Goal: Communication & Community: Answer question/provide support

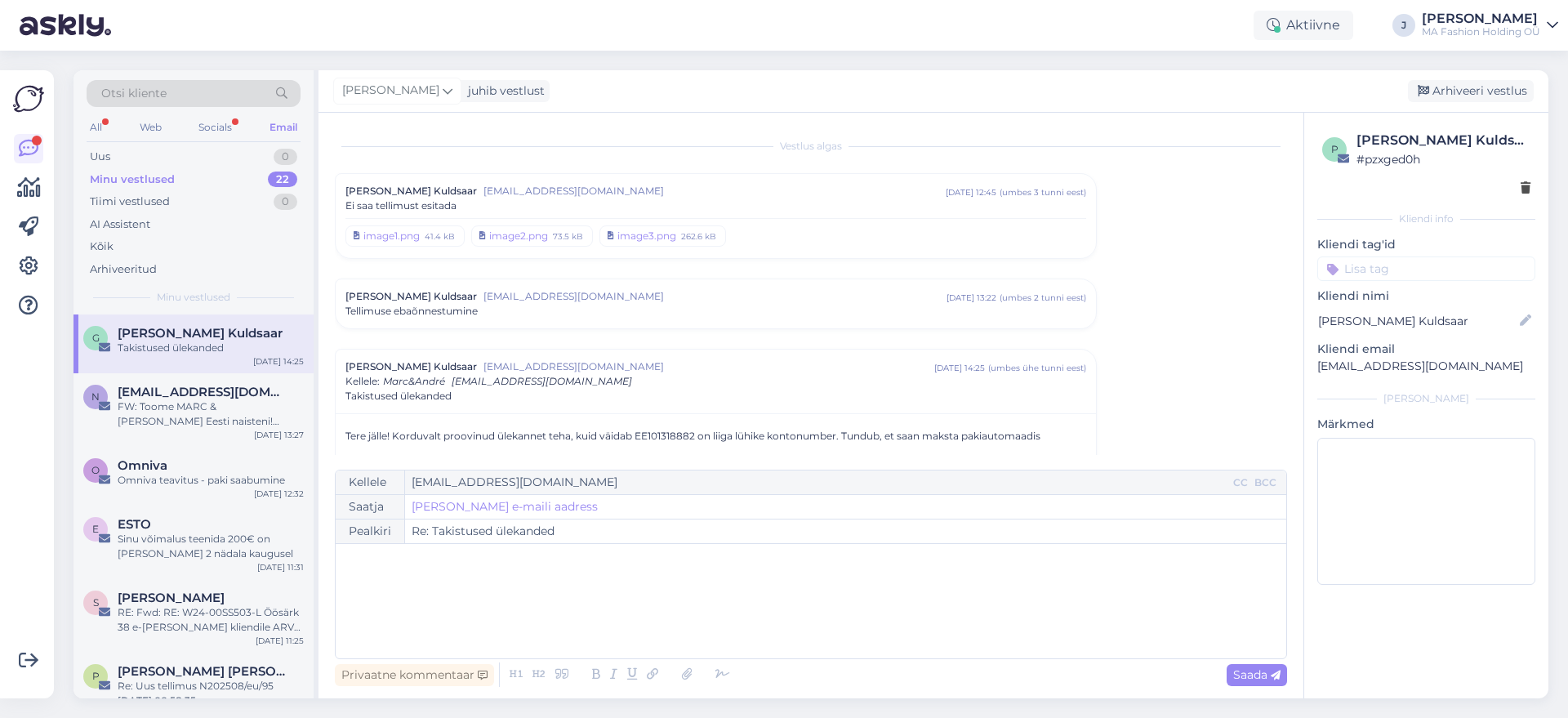
scroll to position [78, 0]
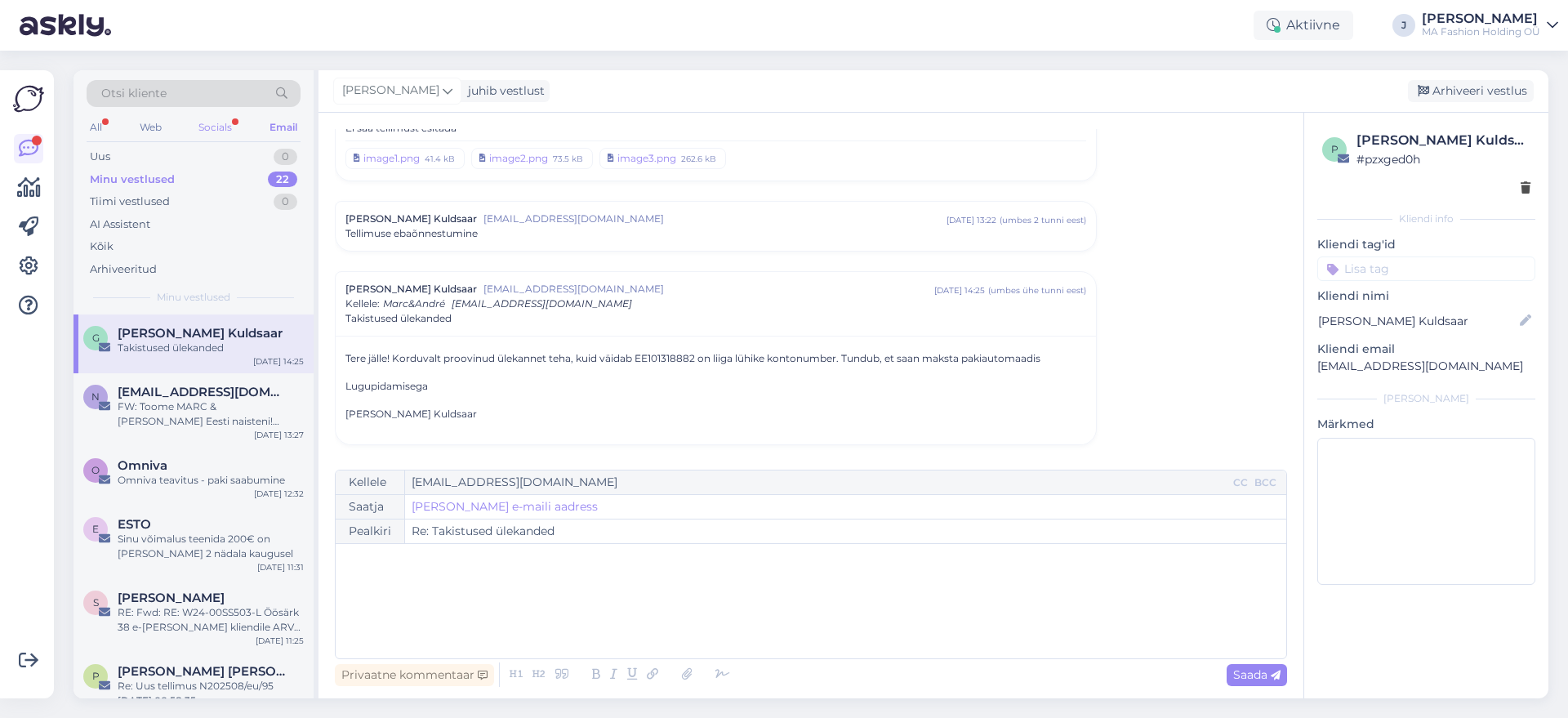
click at [204, 126] on div "Socials" at bounding box center [215, 127] width 40 height 21
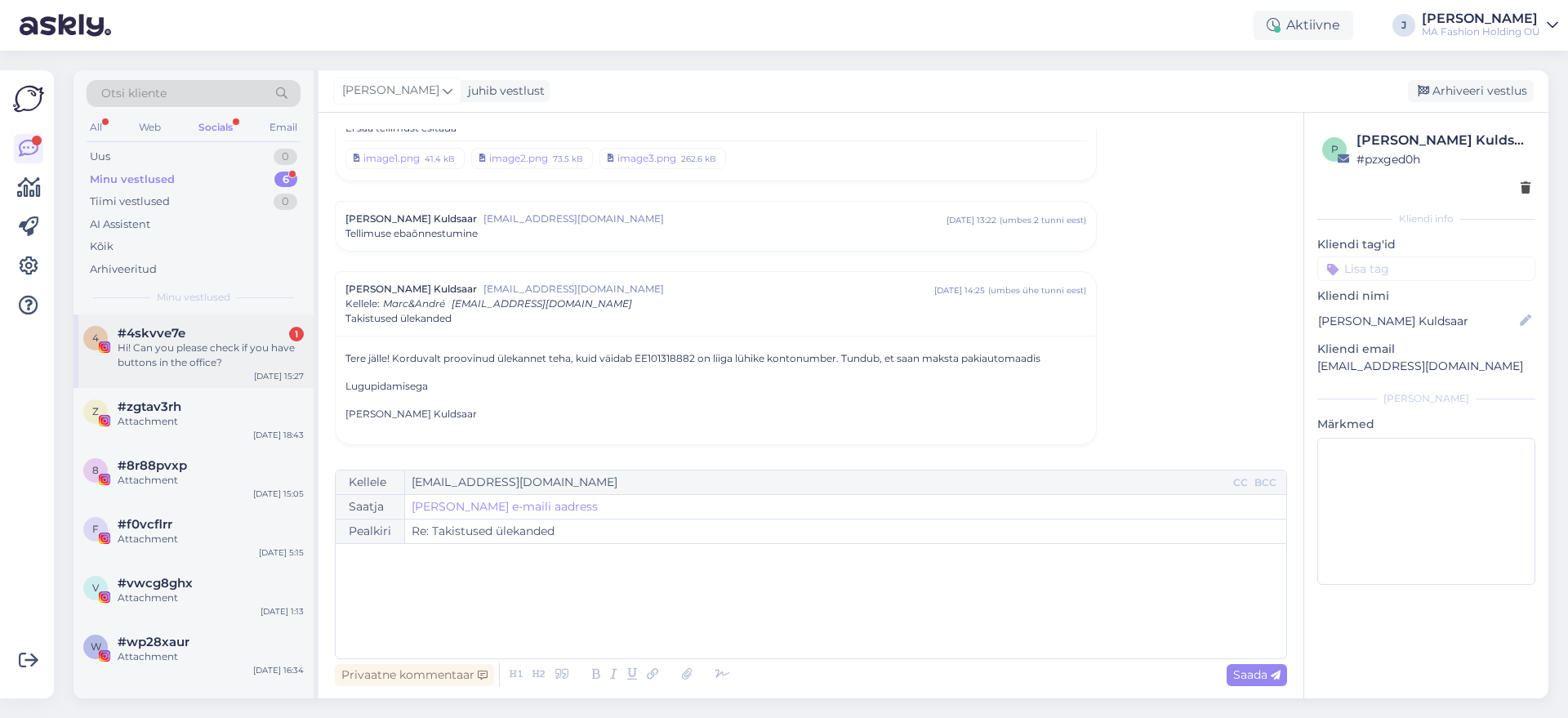
click at [184, 357] on div "Hi! Can you please check if you have buttons in the office?" at bounding box center [211, 355] width 186 height 29
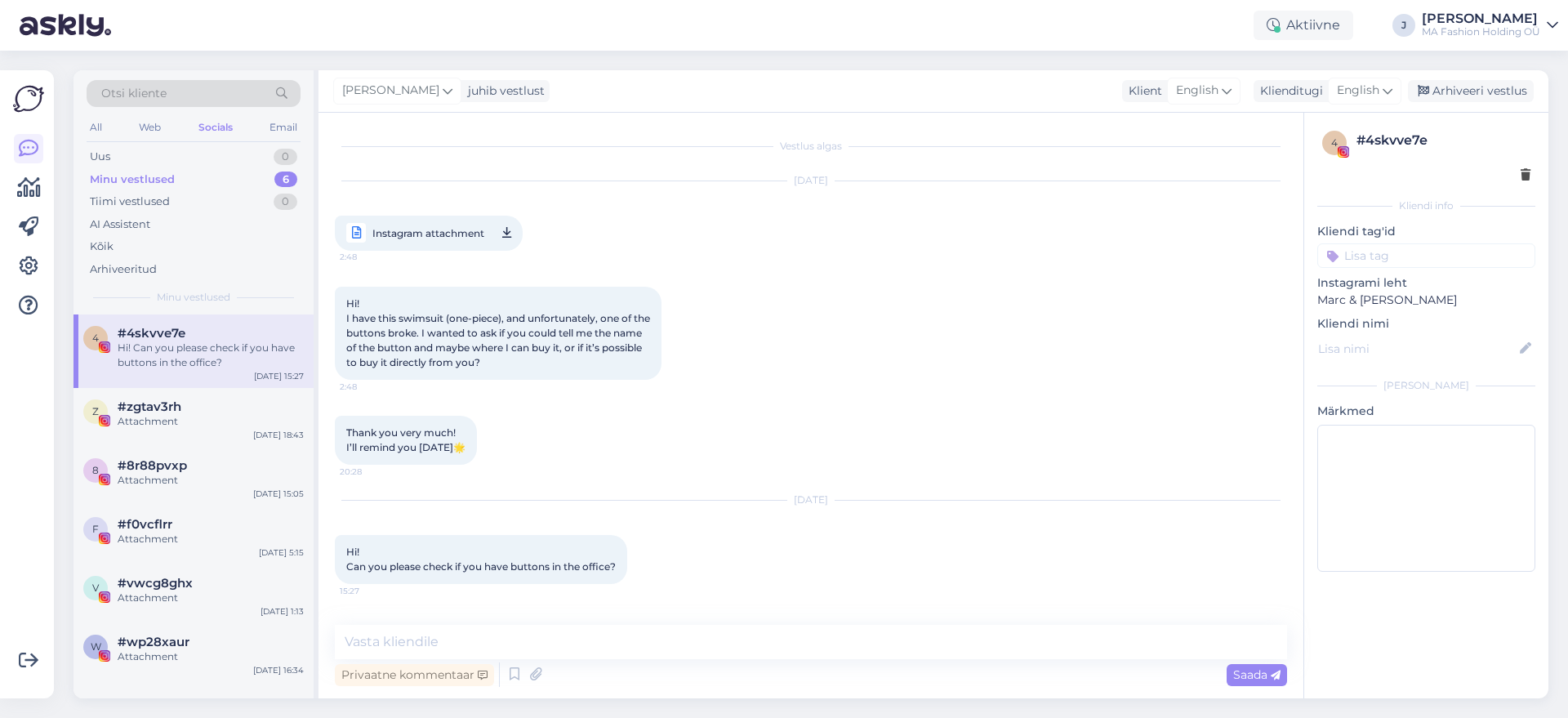
scroll to position [0, 0]
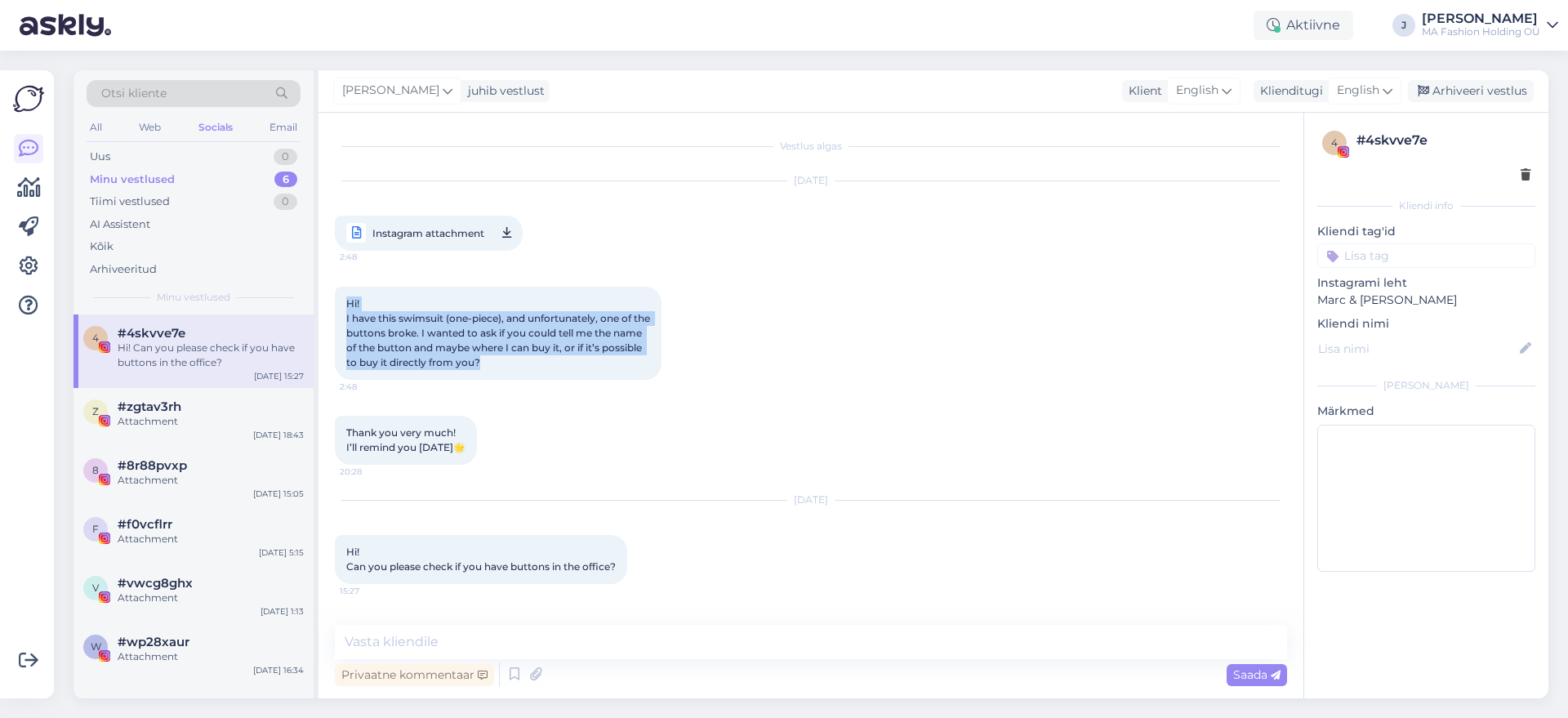
drag, startPoint x: 534, startPoint y: 365, endPoint x: 321, endPoint y: 295, distance: 224.2
click at [337, 304] on div "Hi! I have this swimsuit (one-piece), and unfortunately, one of the buttons bro…" at bounding box center [498, 333] width 327 height 93
click at [467, 372] on div "Hi! I have this swimsuit (one-piece), and unfortunately, one of the buttons bro…" at bounding box center [498, 333] width 327 height 93
drag, startPoint x: 522, startPoint y: 378, endPoint x: 310, endPoint y: 305, distance: 224.2
click at [326, 304] on div "Vestlus algas [DATE] Instagram attachment 2:48 Hi! I have this swimsuit (one-pi…" at bounding box center [811, 405] width 985 height 586
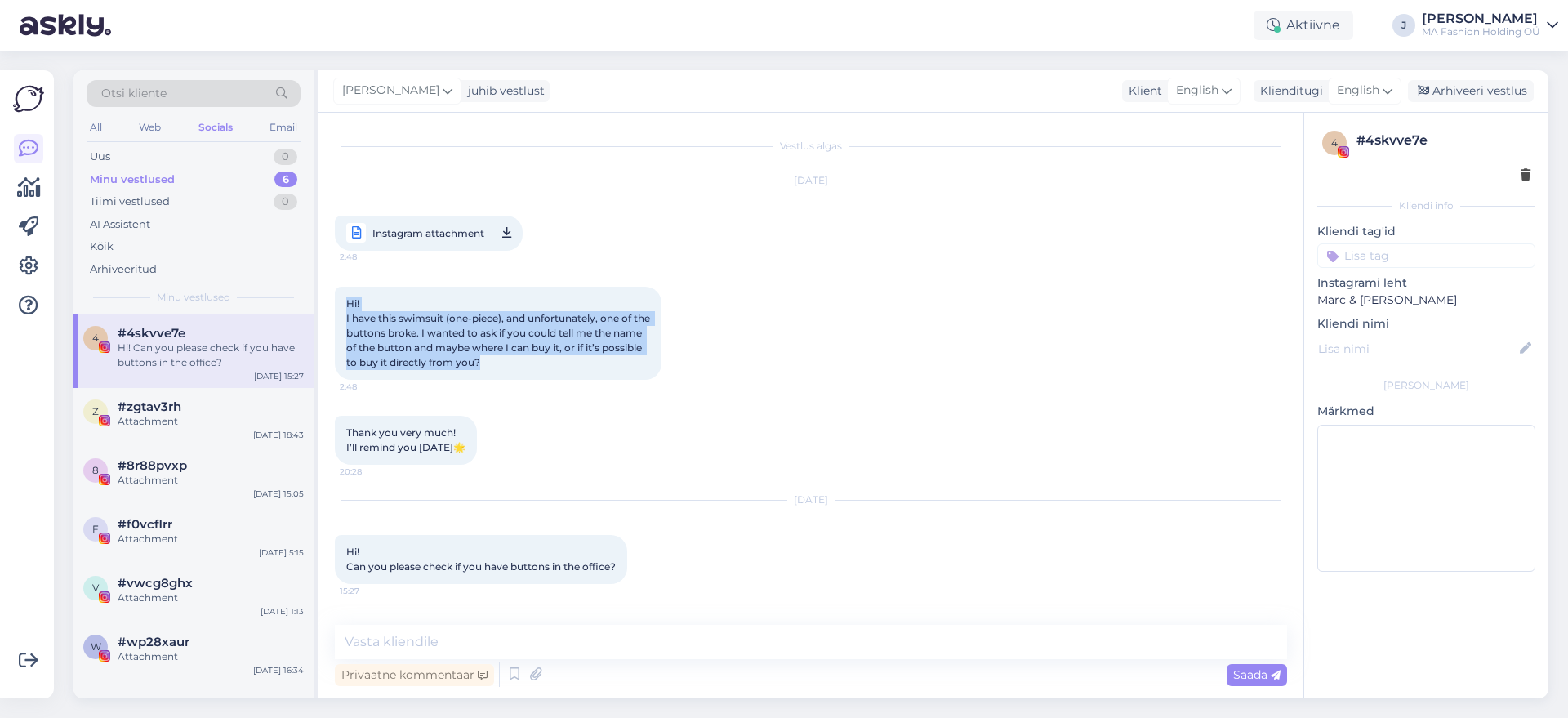
click at [444, 332] on span "Hi! I have this swimsuit (one-piece), and unfortunately, one of the buttons bro…" at bounding box center [499, 332] width 306 height 71
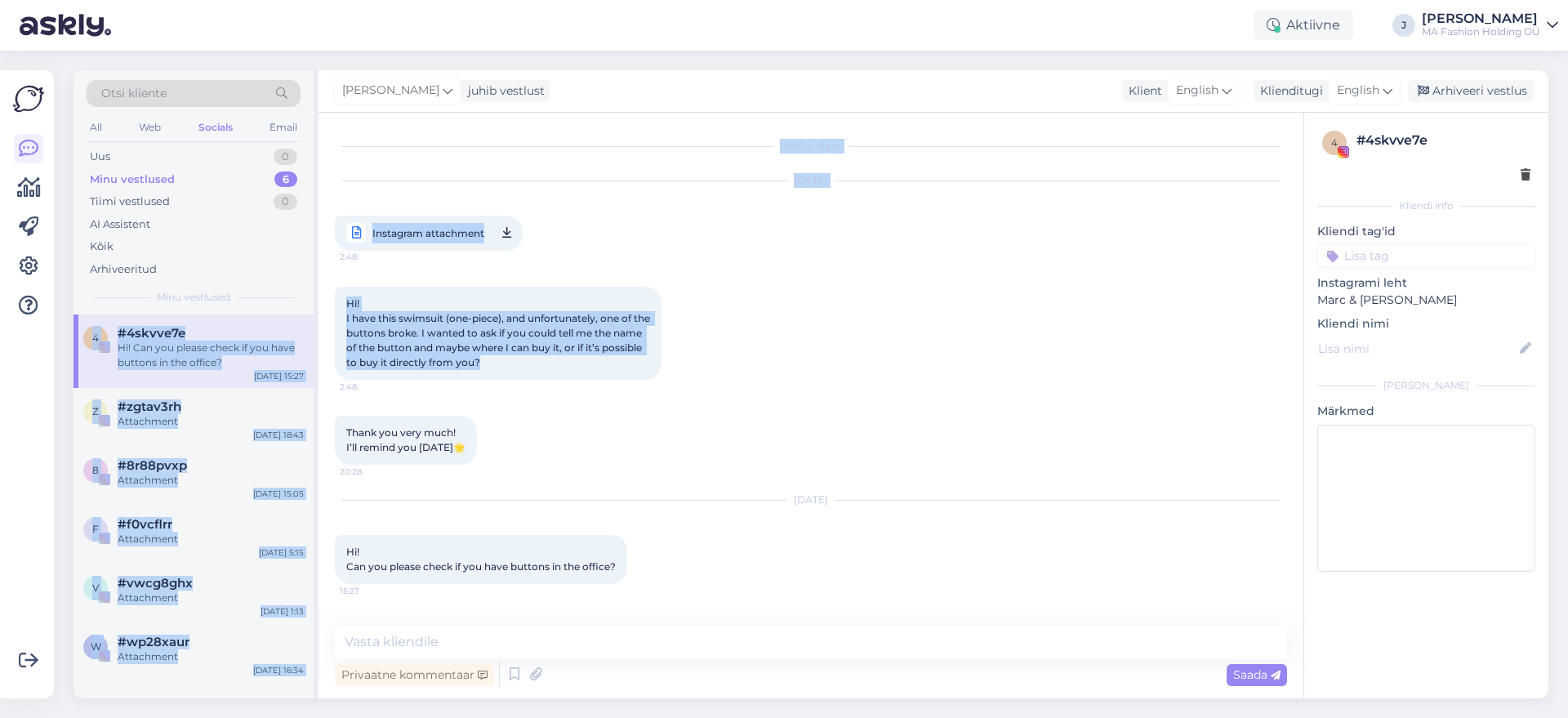
drag, startPoint x: 597, startPoint y: 372, endPoint x: 293, endPoint y: 282, distance: 317.0
click at [297, 283] on div "Otsi kliente All Web Socials Email Uus 0 Minu vestlused 6 Tiimi vestlused 0 AI …" at bounding box center [811, 384] width 1475 height 628
click at [469, 314] on span "Hi! I have this swimsuit (one-piece), and unfortunately, one of the buttons bro…" at bounding box center [499, 332] width 306 height 71
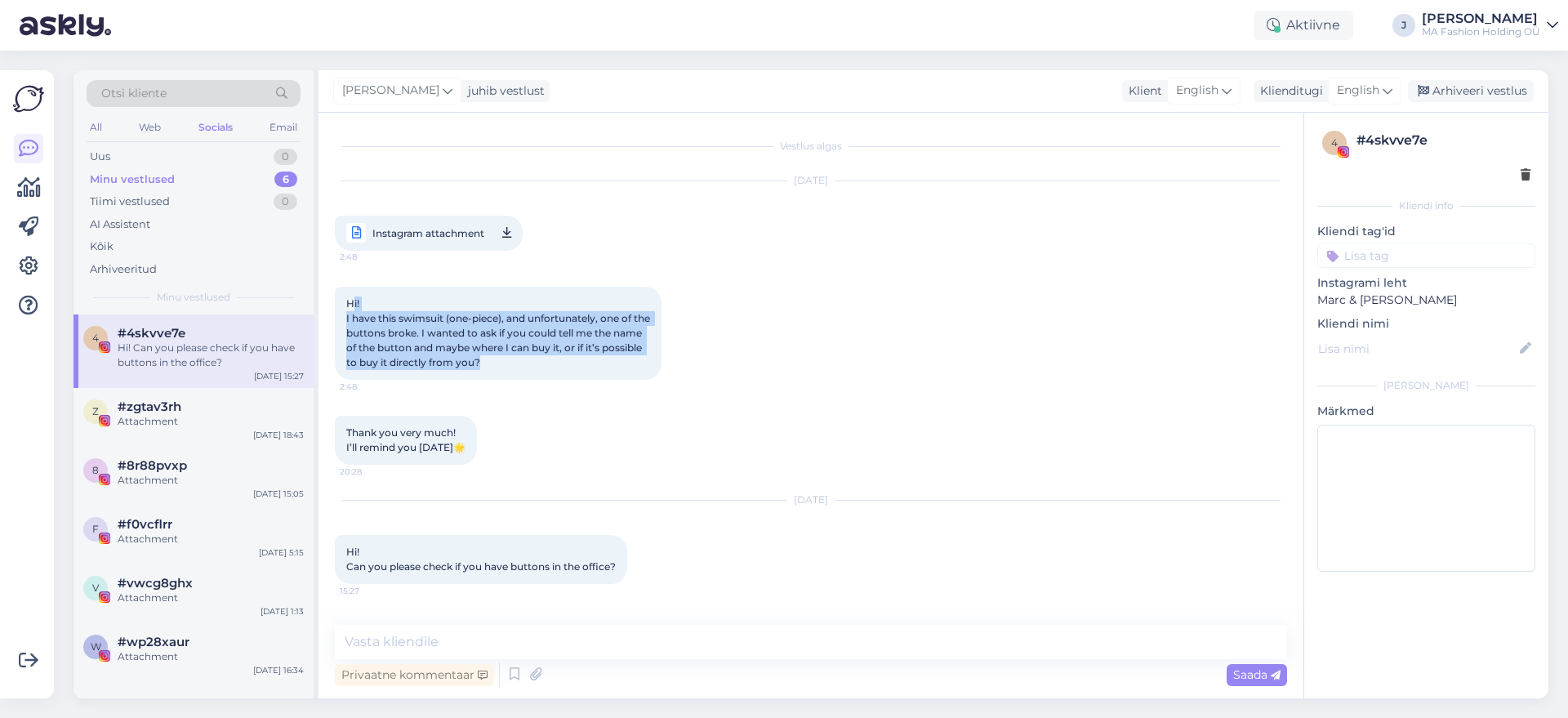
drag, startPoint x: 570, startPoint y: 366, endPoint x: 303, endPoint y: 291, distance: 277.3
click at [325, 301] on div "Vestlus algas [DATE] Instagram attachment 2:48 Hi! I have this swimsuit (one-pi…" at bounding box center [811, 405] width 985 height 586
click at [574, 359] on div "Hi! I have this swimsuit (one-piece), and unfortunately, one of the buttons bro…" at bounding box center [498, 333] width 327 height 93
drag, startPoint x: 574, startPoint y: 371, endPoint x: 346, endPoint y: 341, distance: 230.0
click at [346, 341] on div "Hi! I have this swimsuit (one-piece), and unfortunately, one of the buttons bro…" at bounding box center [498, 333] width 327 height 93
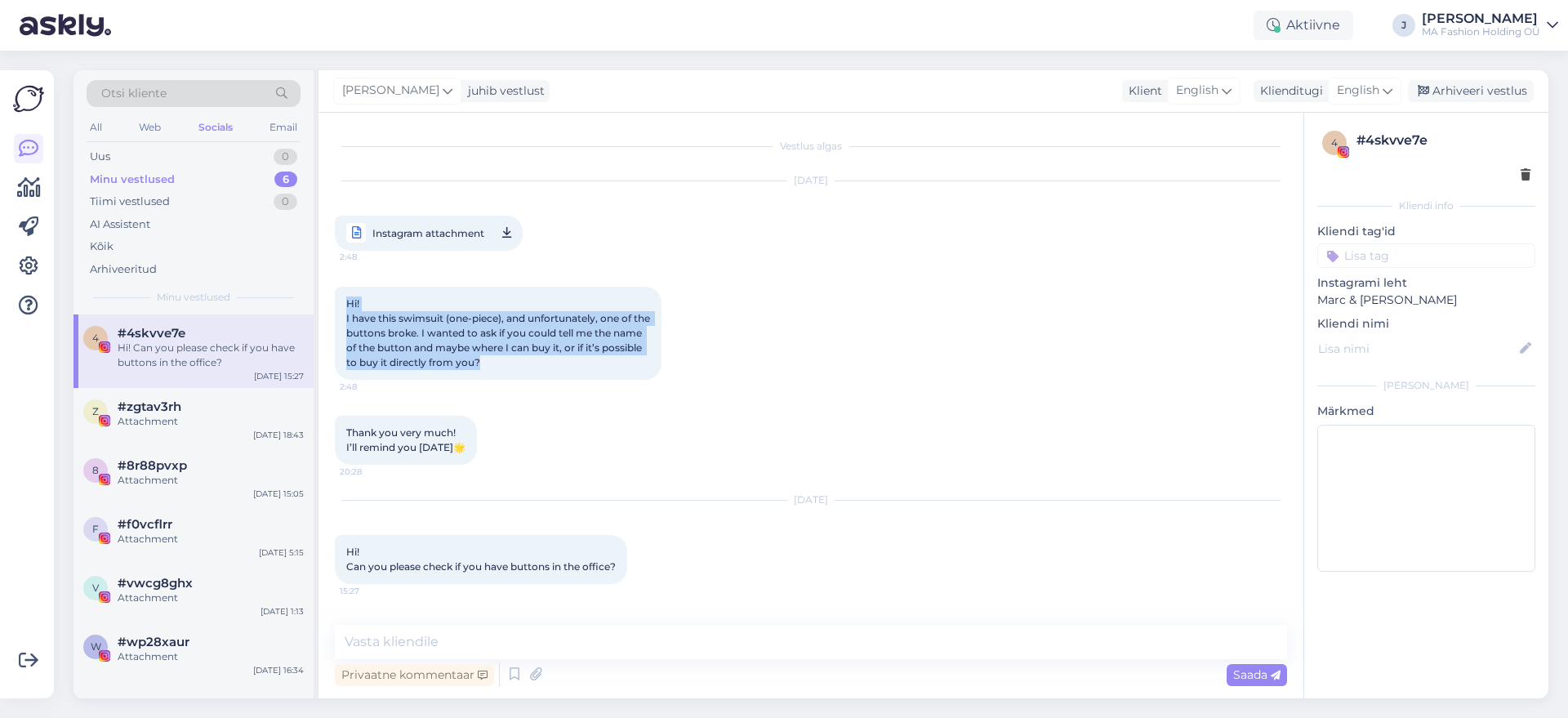
drag, startPoint x: 338, startPoint y: 310, endPoint x: 595, endPoint y: 379, distance: 266.1
click at [595, 379] on div "Hi! I have this swimsuit (one-piece), and unfortunately, one of the buttons bro…" at bounding box center [498, 333] width 327 height 93
click at [550, 371] on div "Hi! I have this swimsuit (one-piece), and unfortunately, one of the buttons bro…" at bounding box center [498, 333] width 327 height 93
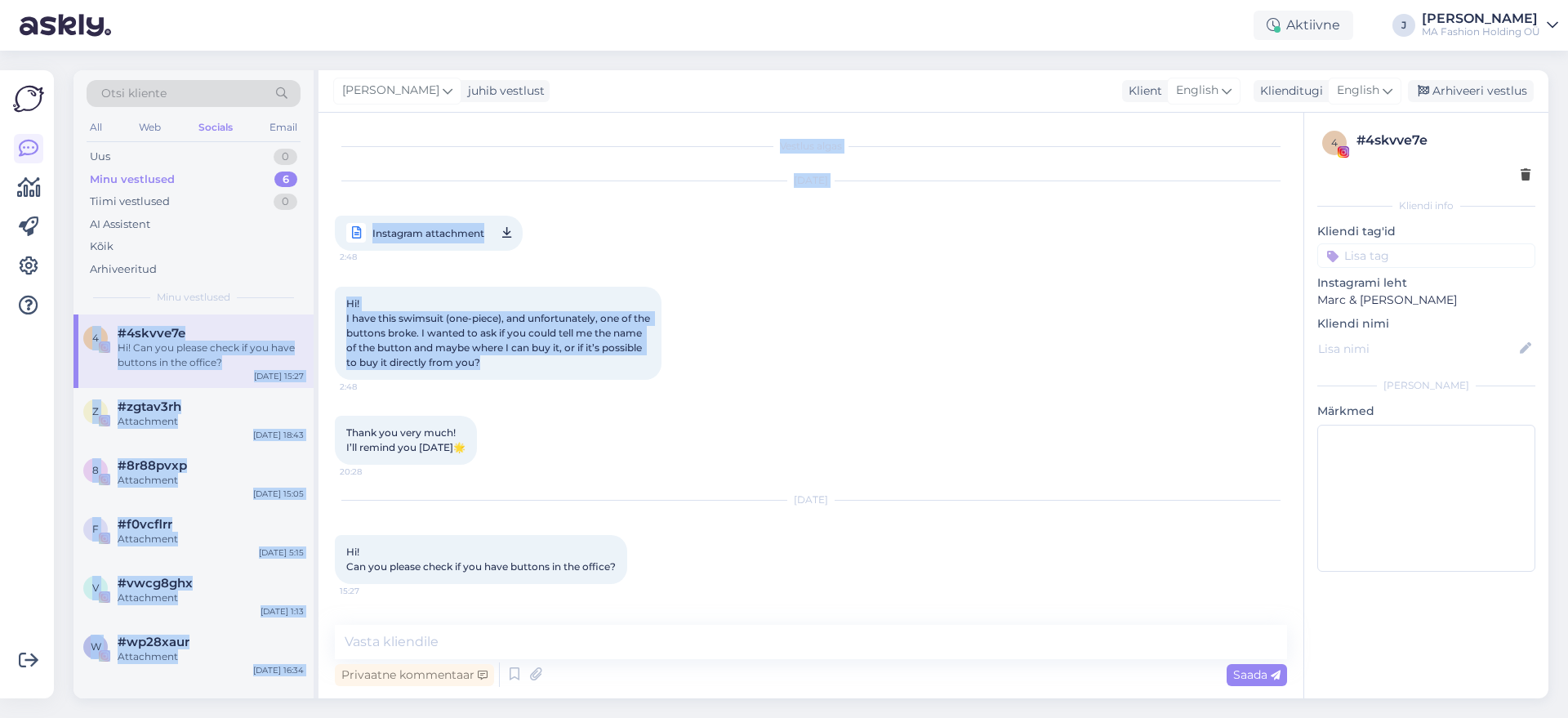
drag, startPoint x: 582, startPoint y: 363, endPoint x: 287, endPoint y: 283, distance: 305.7
click at [289, 284] on div "Otsi kliente All Web Socials Email Uus 0 Minu vestlused 6 Tiimi vestlused 0 AI …" at bounding box center [811, 384] width 1475 height 628
click at [489, 319] on span "Hi! I have this swimsuit (one-piece), and unfortunately, one of the buttons bro…" at bounding box center [499, 332] width 306 height 71
drag, startPoint x: 562, startPoint y: 381, endPoint x: 315, endPoint y: 289, distance: 263.6
click at [315, 289] on div "Otsi kliente All Web Socials Email Uus 0 Minu vestlused 6 Tiimi vestlused 0 AI …" at bounding box center [811, 384] width 1475 height 628
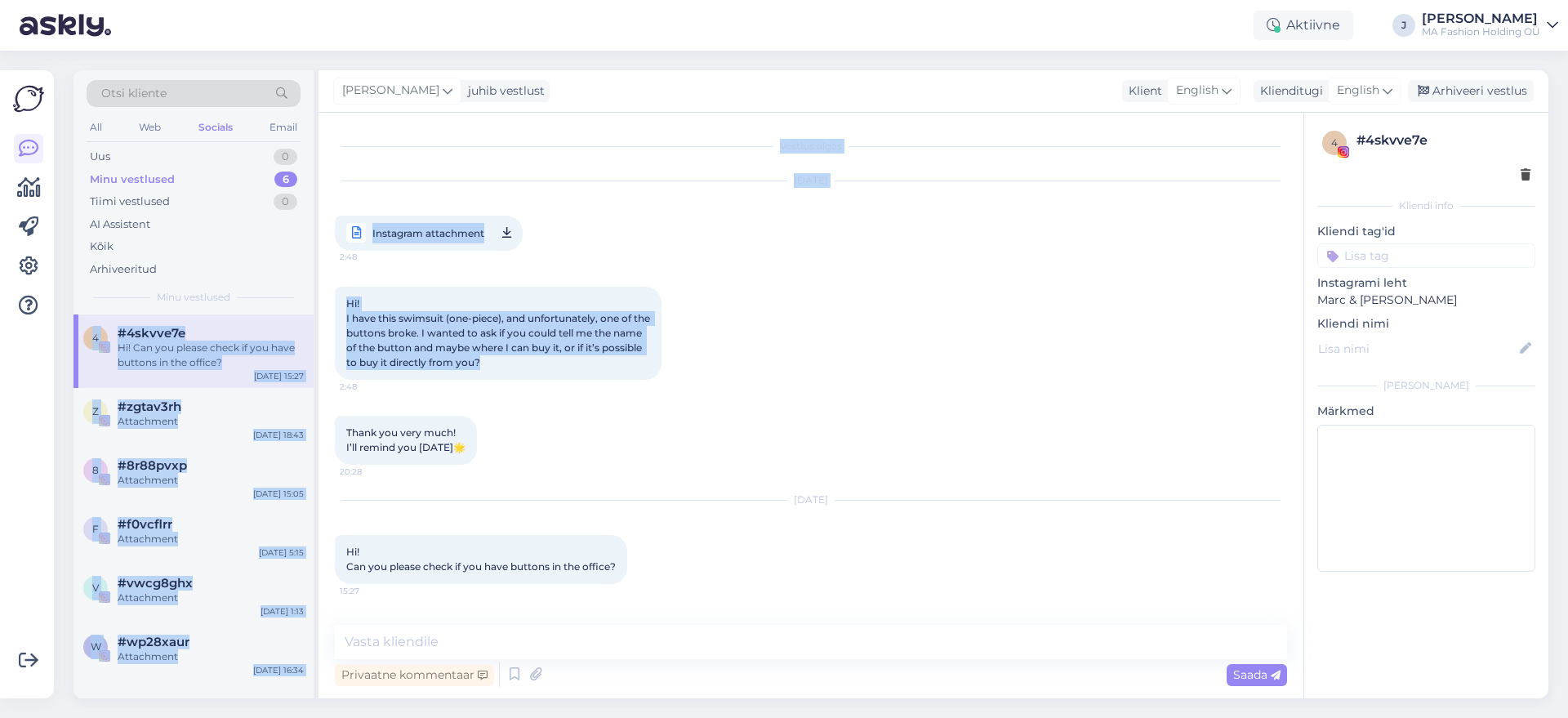
click at [585, 328] on span "Hi! I have this swimsuit (one-piece), and unfortunately, one of the buttons bro…" at bounding box center [499, 332] width 306 height 71
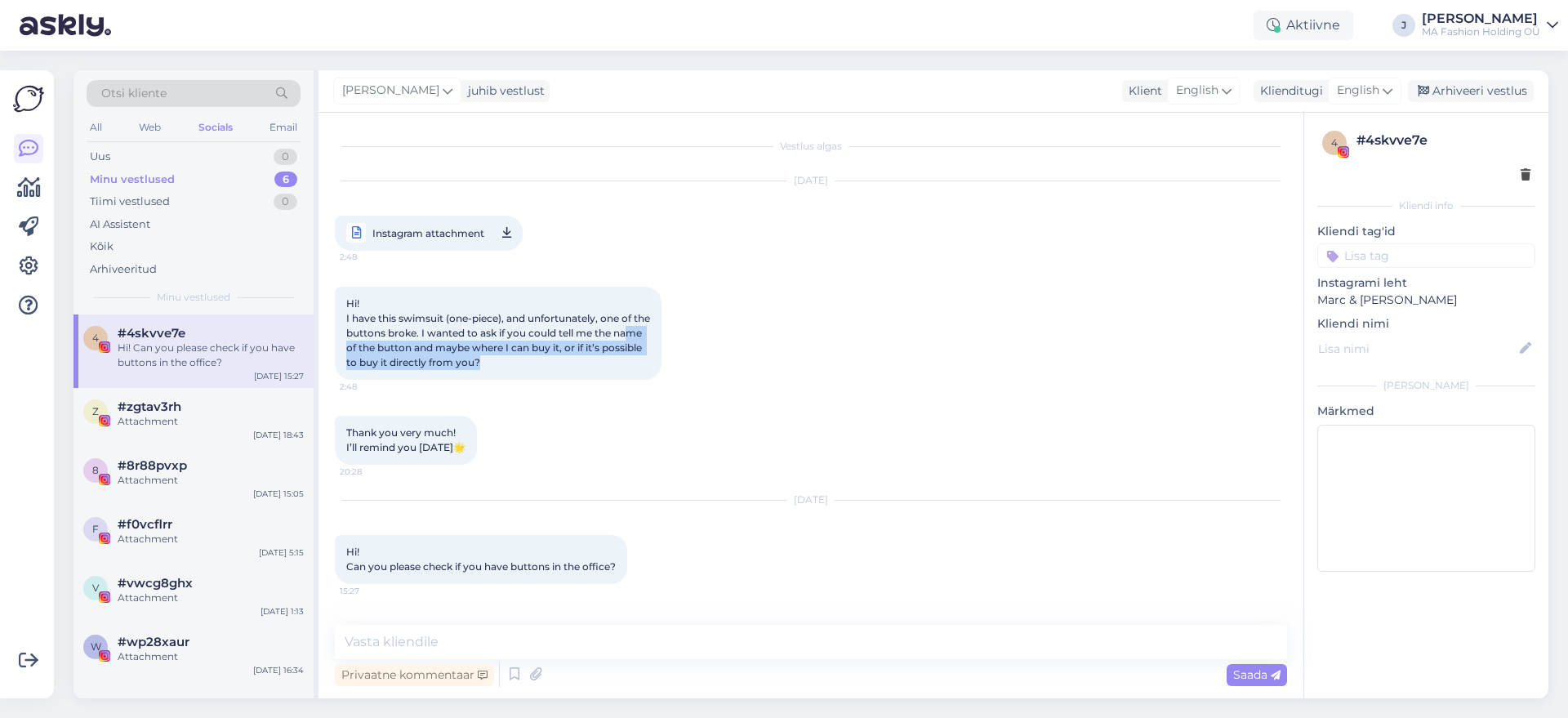
drag, startPoint x: 538, startPoint y: 380, endPoint x: 332, endPoint y: 321, distance: 214.3
click at [337, 323] on div "Hi! I have this swimsuit (one-piece), and unfortunately, one of the buttons bro…" at bounding box center [811, 333] width 952 height 129
click at [366, 350] on span "Hi! I have this swimsuit (one-piece), and unfortunately, one of the buttons bro…" at bounding box center [499, 332] width 306 height 71
drag, startPoint x: 360, startPoint y: 314, endPoint x: 497, endPoint y: 353, distance: 142.4
click at [480, 358] on span "Hi! I have this swimsuit (one-piece), and unfortunately, one of the buttons bro…" at bounding box center [499, 332] width 306 height 71
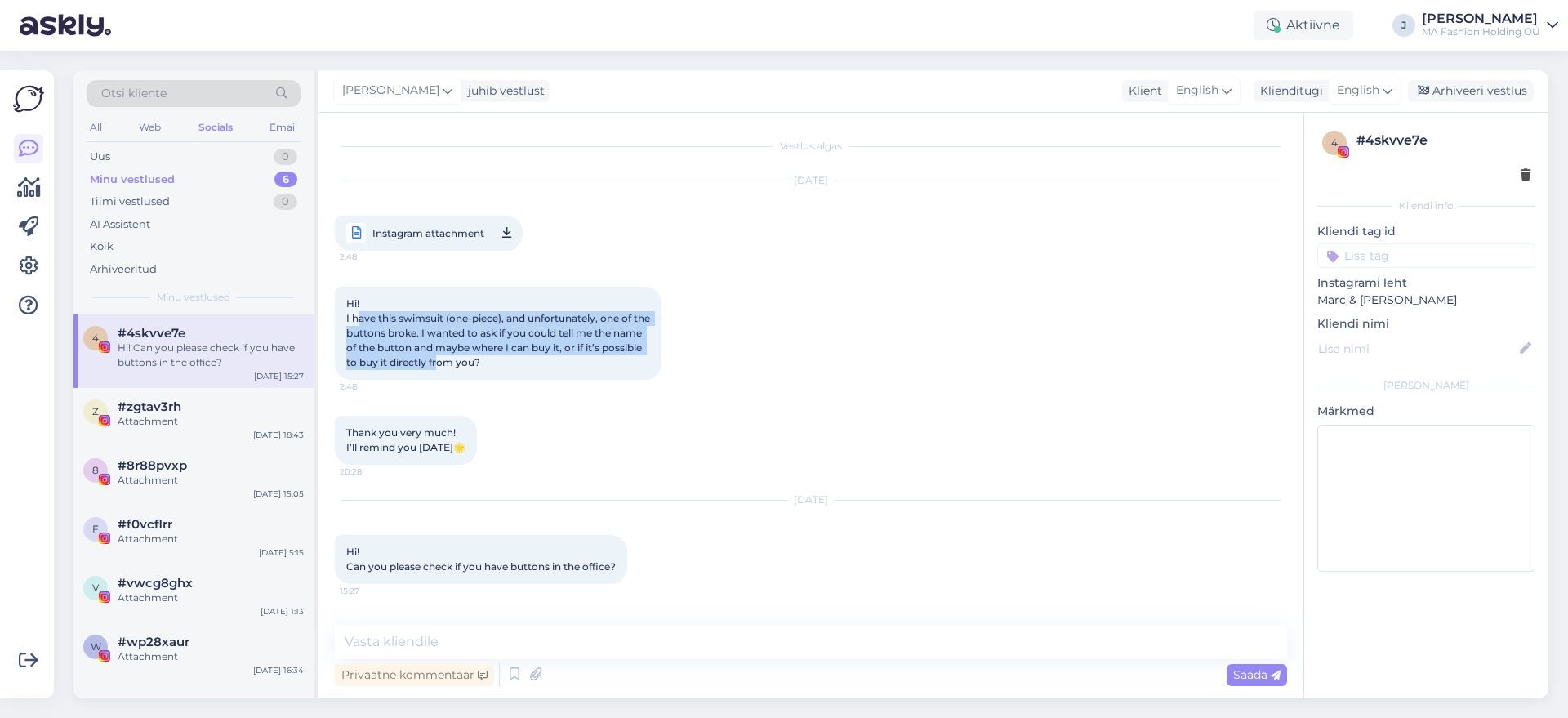
click at [498, 352] on span "Hi! I have this swimsuit (one-piece), and unfortunately, one of the buttons bro…" at bounding box center [499, 332] width 306 height 71
drag, startPoint x: 525, startPoint y: 359, endPoint x: 338, endPoint y: 292, distance: 198.6
click at [340, 292] on div "Hi! I have this swimsuit (one-piece), and unfortunately, one of the buttons bro…" at bounding box center [498, 333] width 327 height 93
click at [111, 135] on div "All Web Socials Email" at bounding box center [194, 129] width 214 height 25
click at [94, 132] on div "All" at bounding box center [96, 127] width 19 height 21
